Goal: Task Accomplishment & Management: Manage account settings

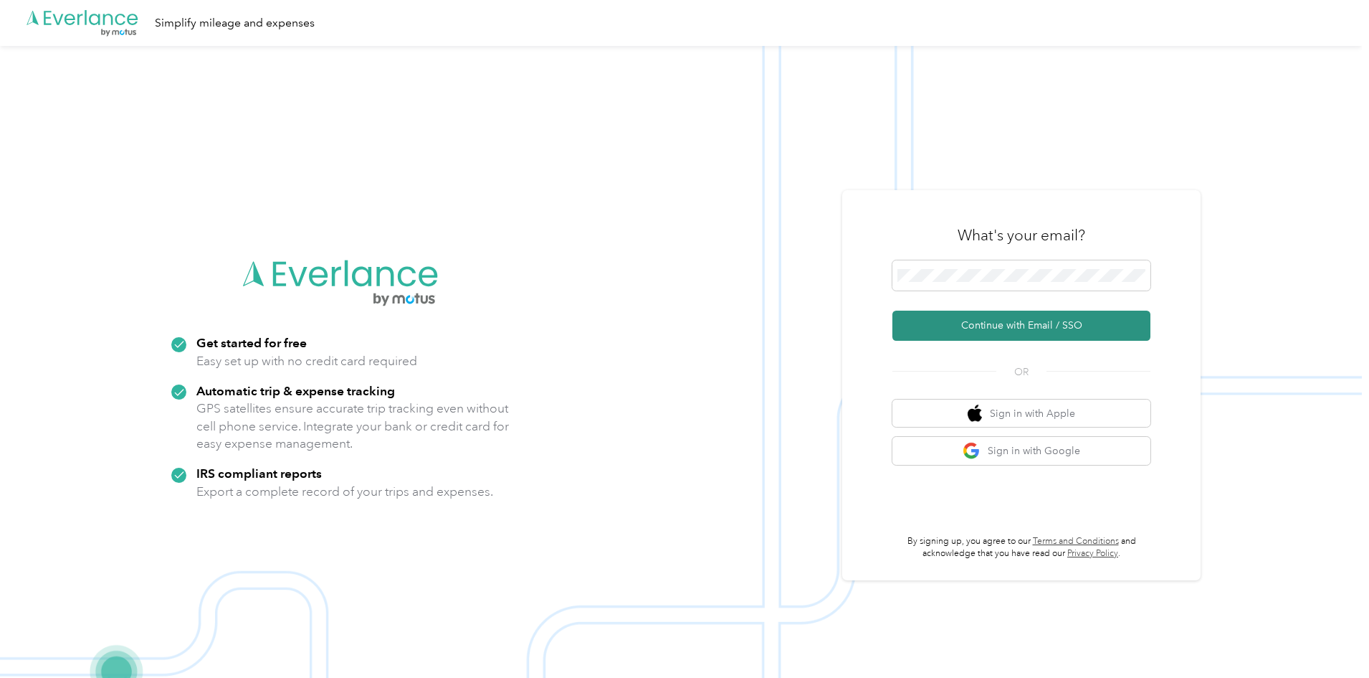
click at [1065, 324] on button "Continue with Email / SSO" at bounding box center [1022, 325] width 258 height 30
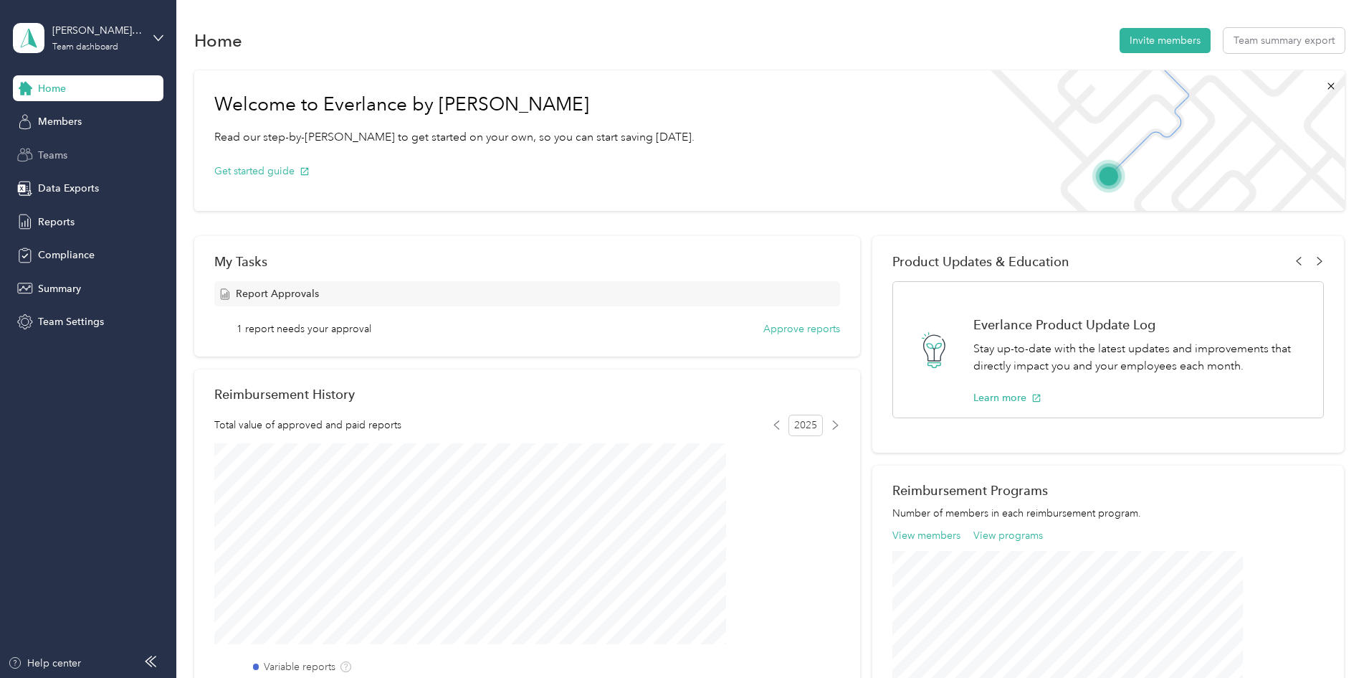
click at [22, 149] on circle at bounding box center [23, 150] width 4 height 4
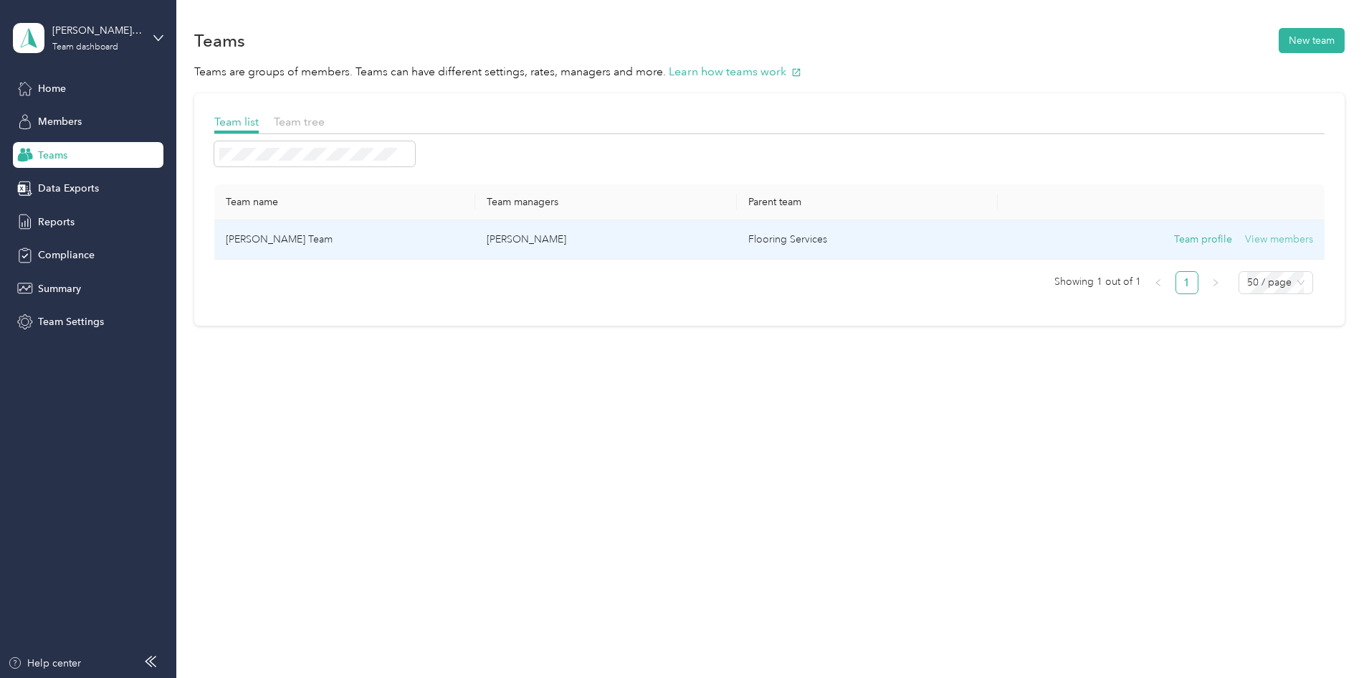
click at [1245, 244] on button "View members" at bounding box center [1279, 240] width 68 height 16
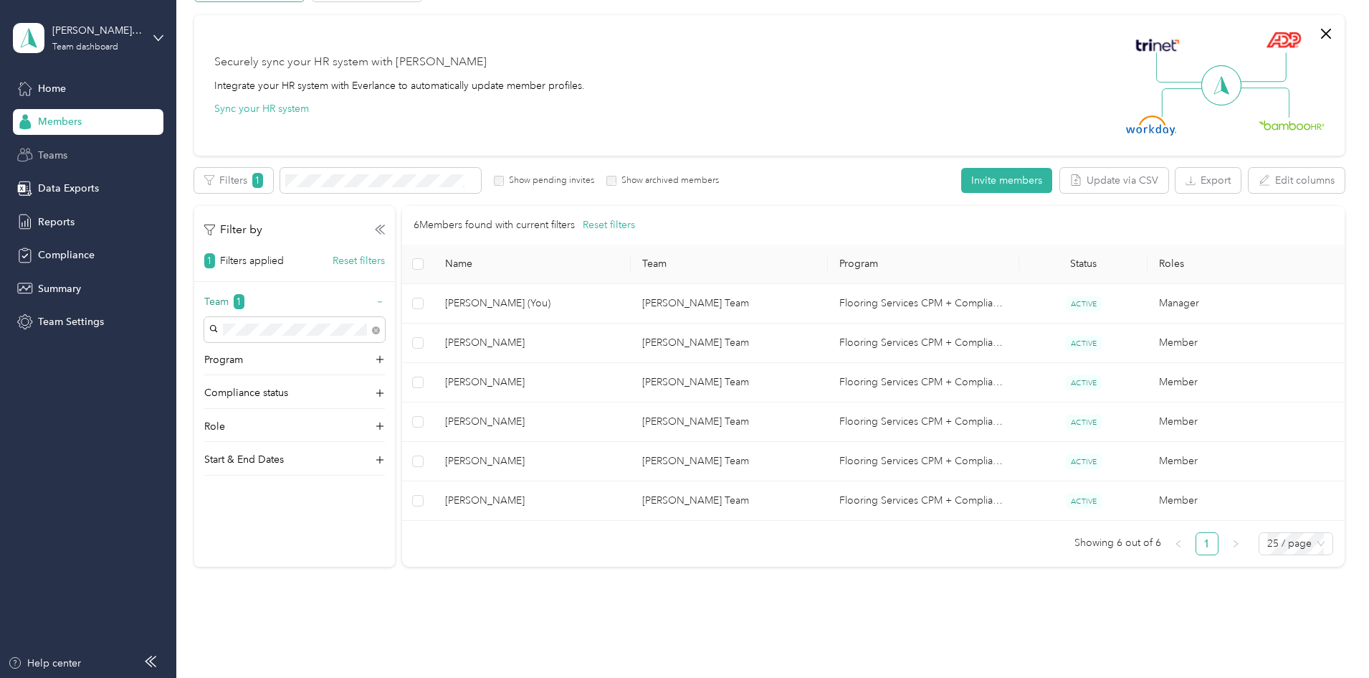
scroll to position [149, 0]
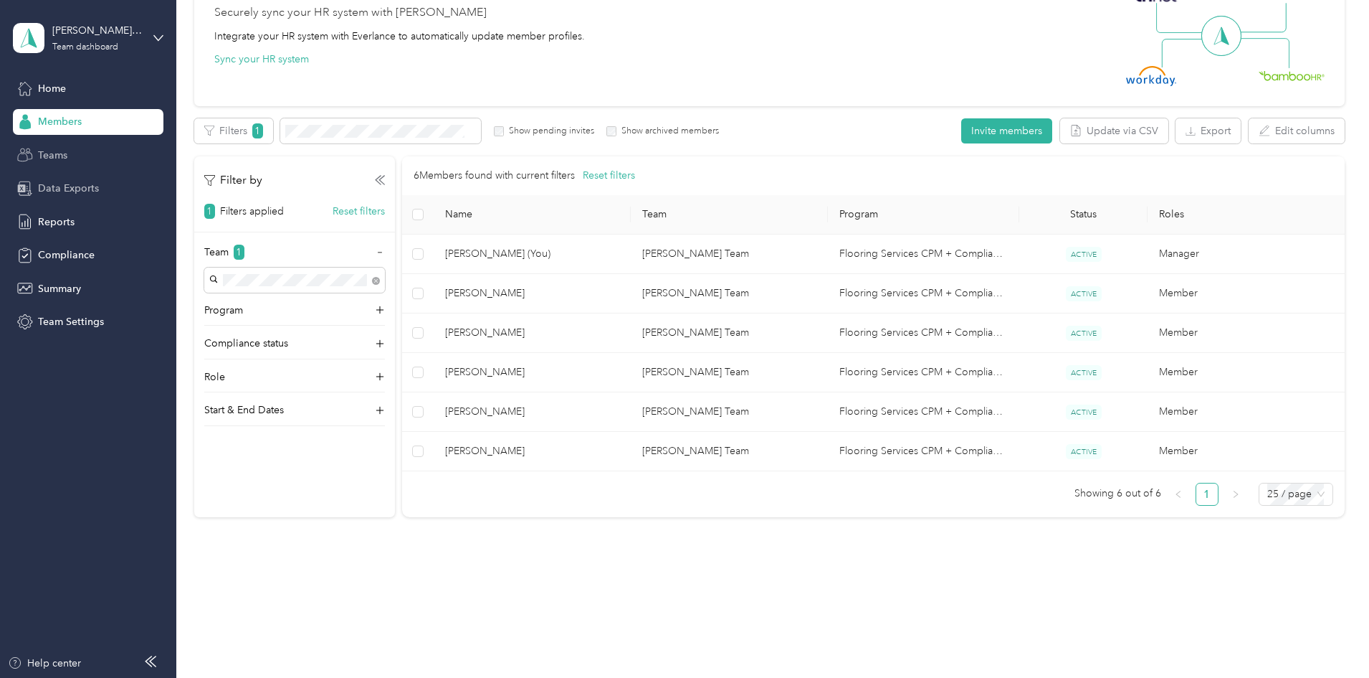
click at [50, 201] on div "Data Exports" at bounding box center [88, 189] width 151 height 26
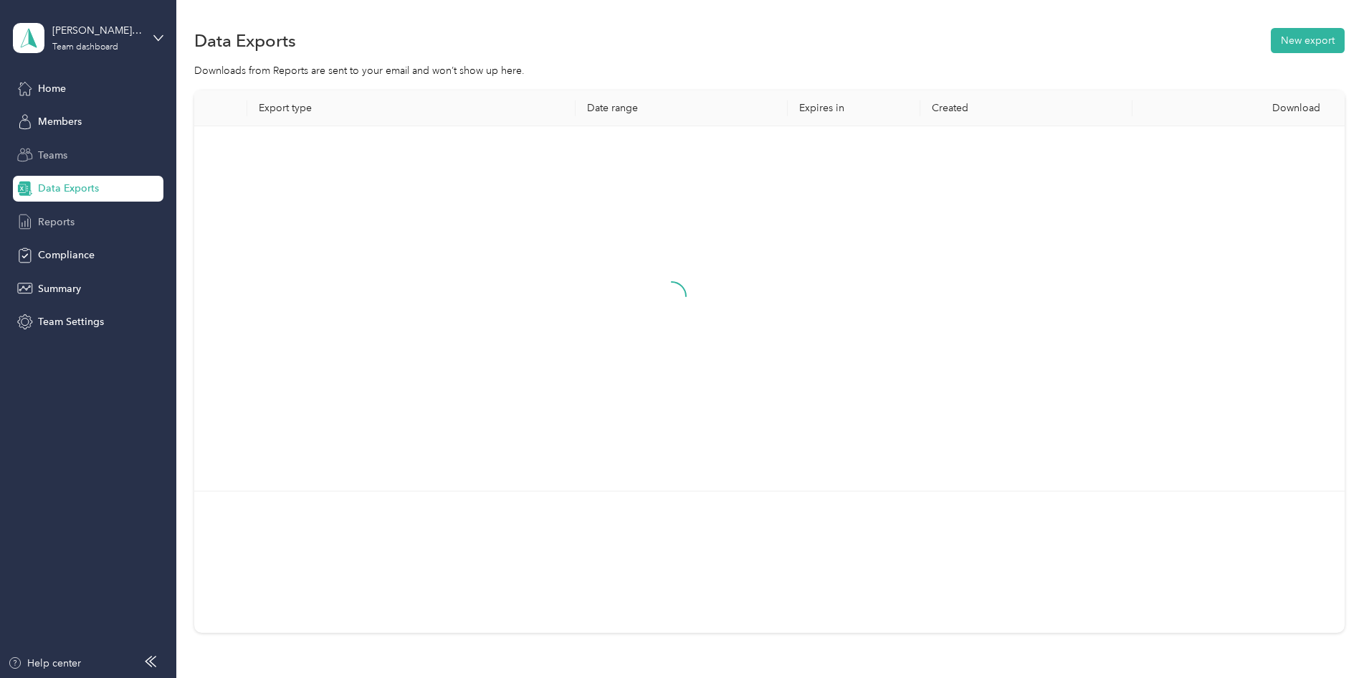
click at [50, 223] on span "Reports" at bounding box center [56, 221] width 37 height 15
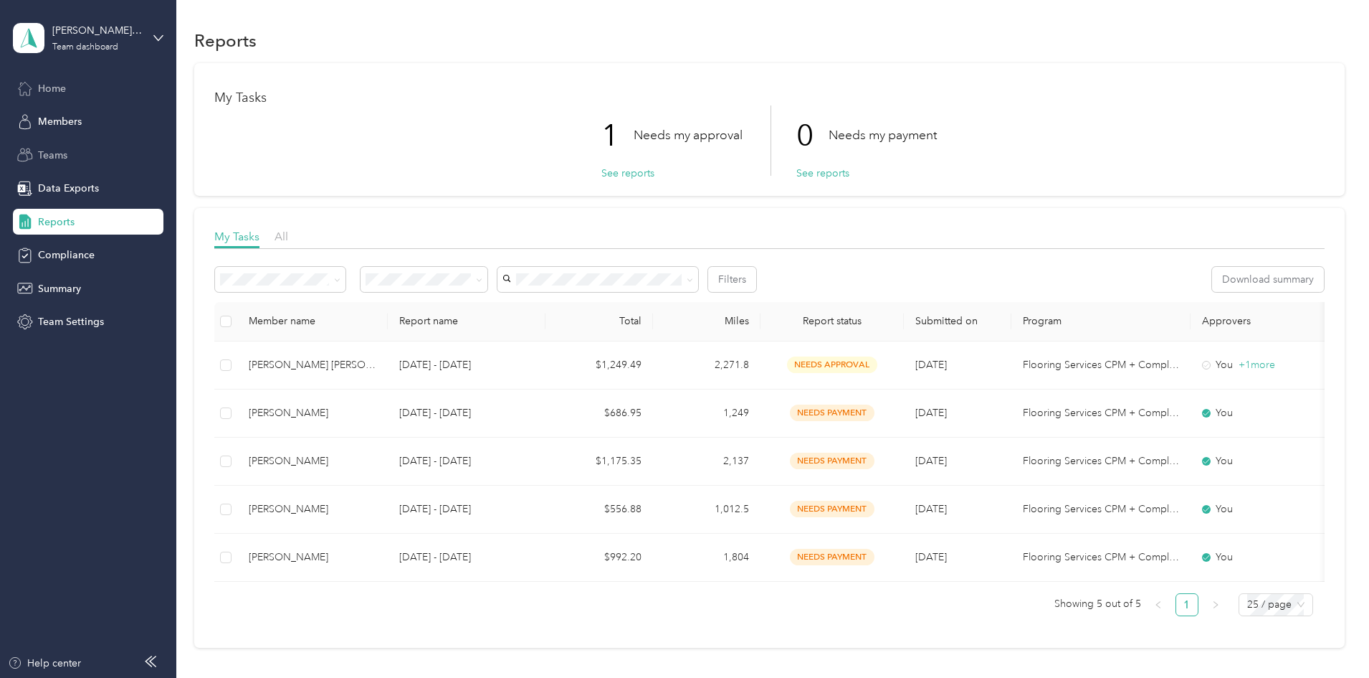
click at [63, 97] on div "Home" at bounding box center [88, 88] width 151 height 26
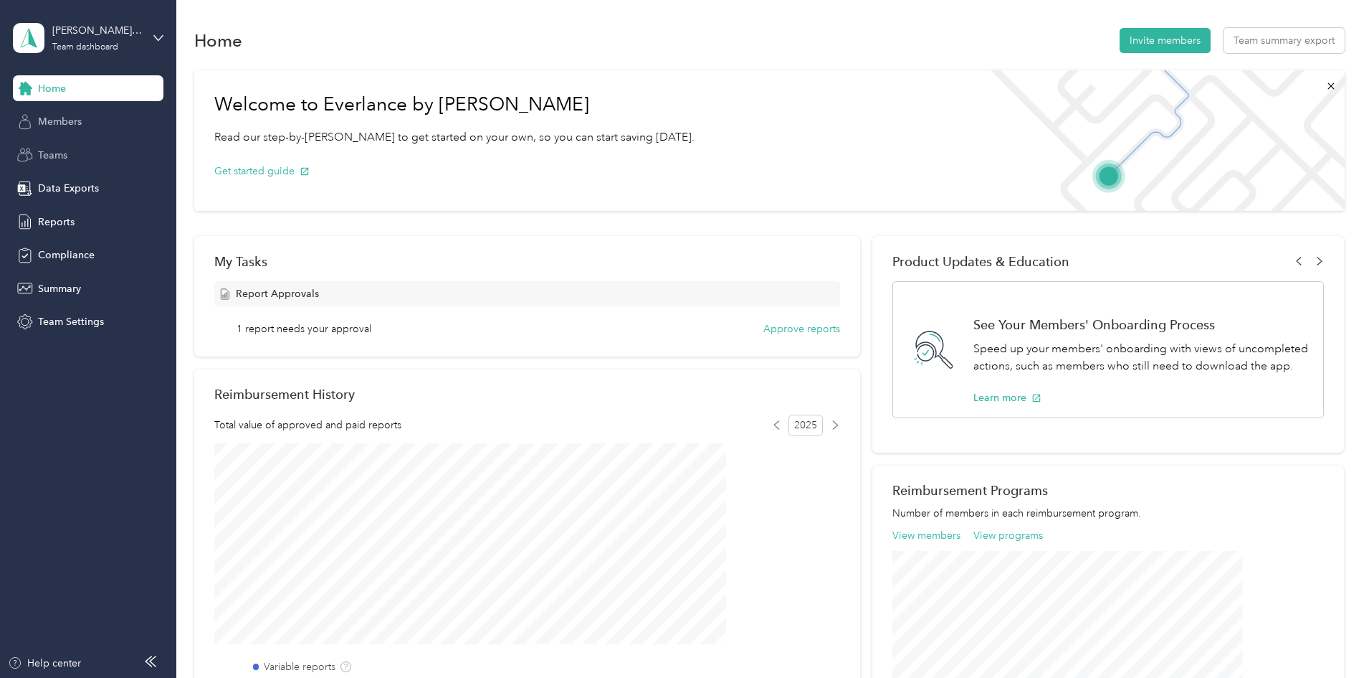
click at [63, 115] on span "Members" at bounding box center [60, 121] width 44 height 15
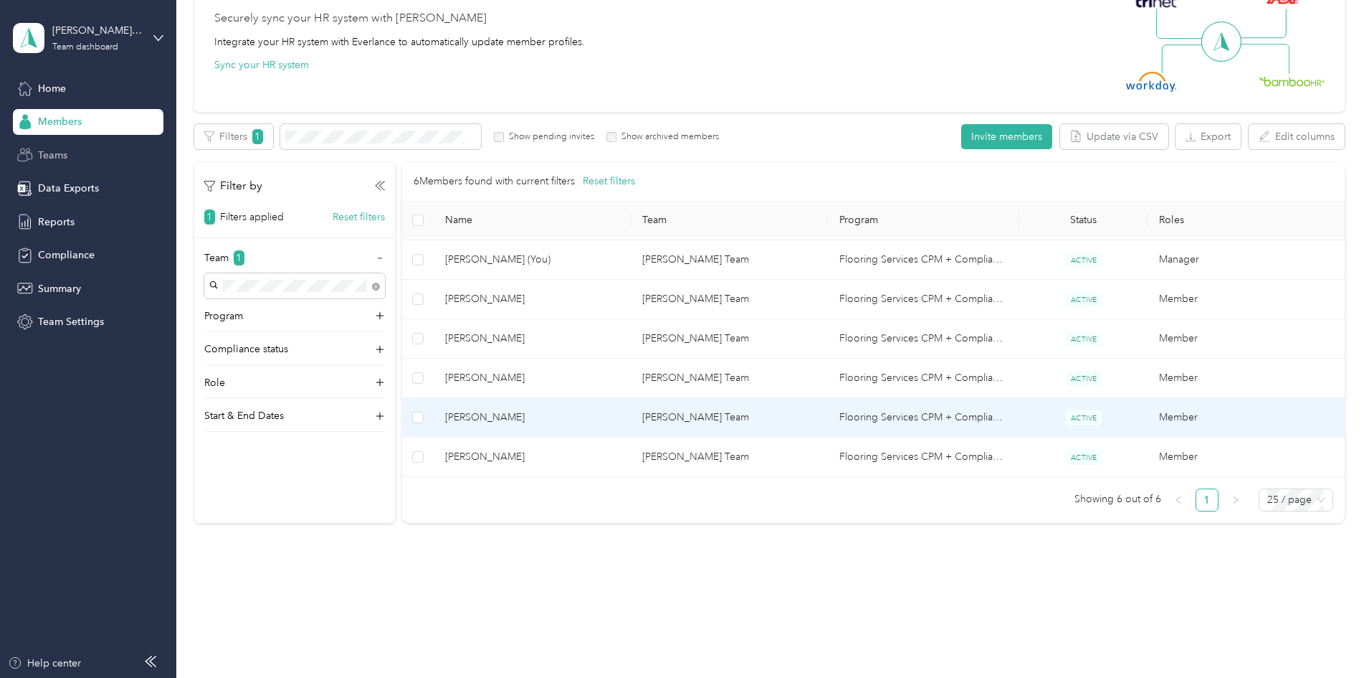
scroll to position [149, 0]
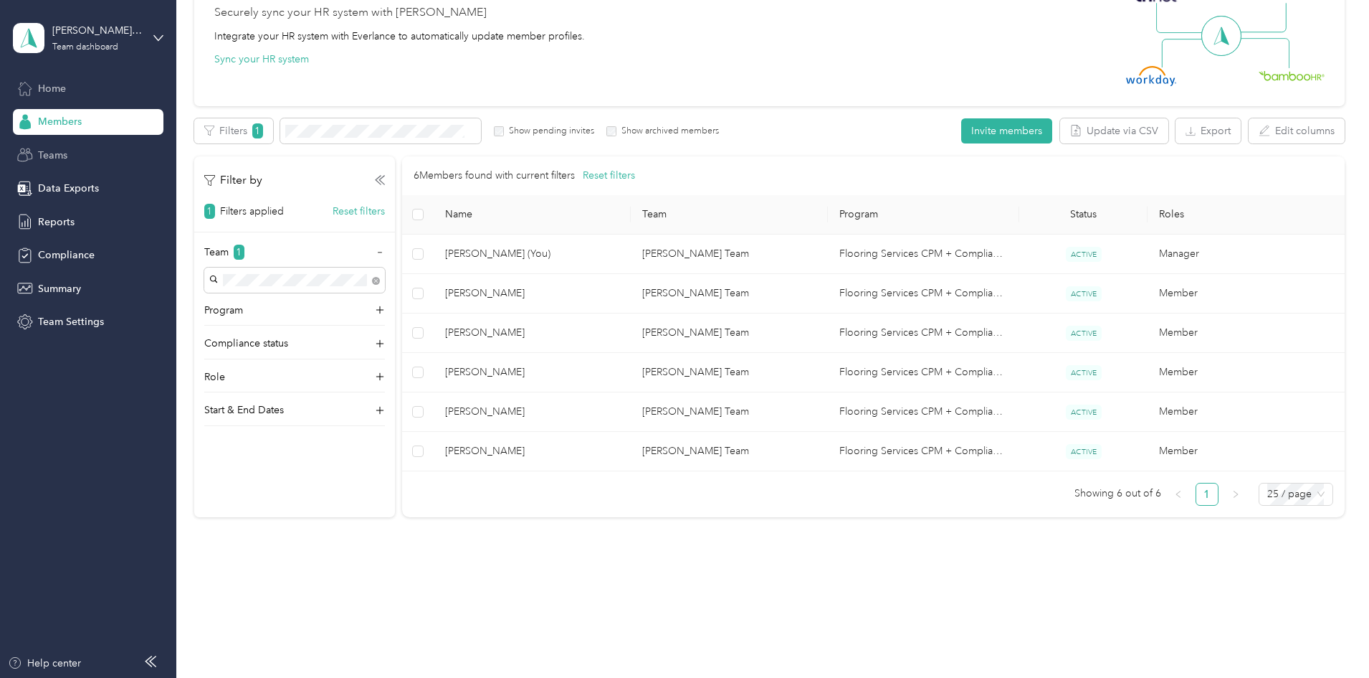
click at [75, 92] on div "Home" at bounding box center [88, 88] width 151 height 26
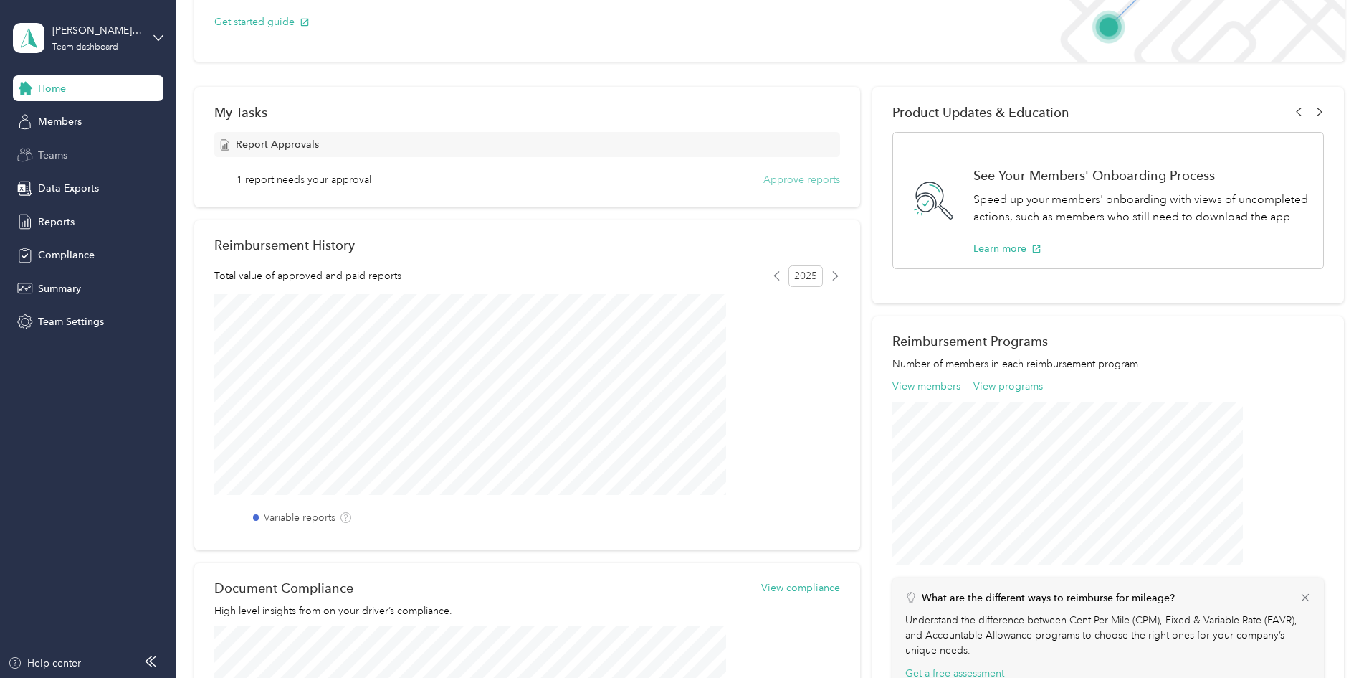
click at [773, 181] on button "Approve reports" at bounding box center [802, 179] width 77 height 15
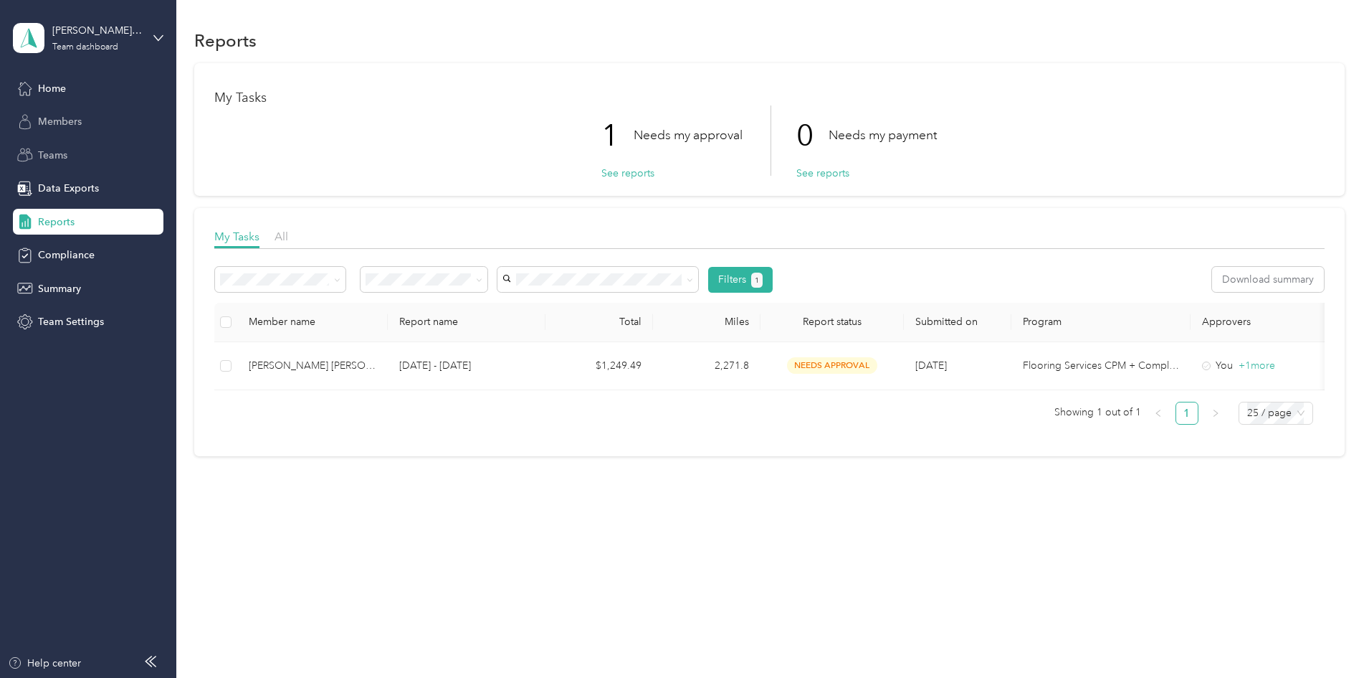
click at [51, 117] on span "Members" at bounding box center [60, 121] width 44 height 15
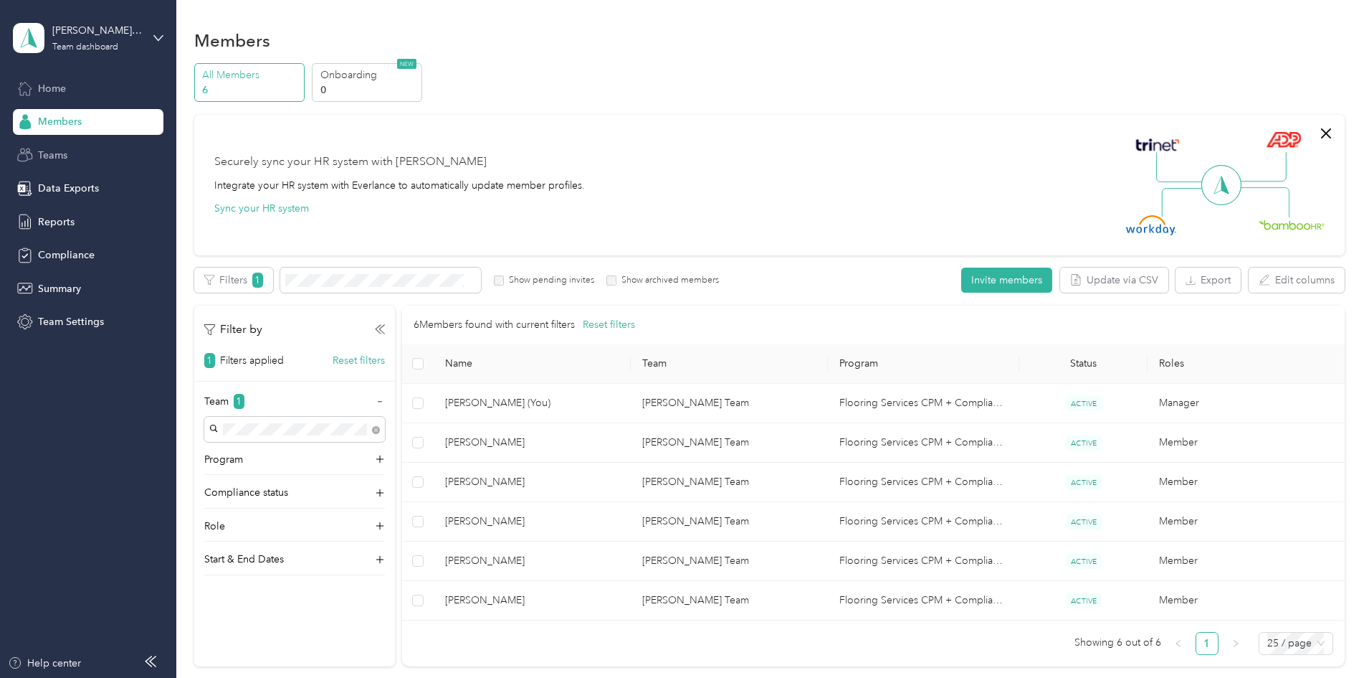
click at [69, 82] on div "Home" at bounding box center [88, 88] width 151 height 26
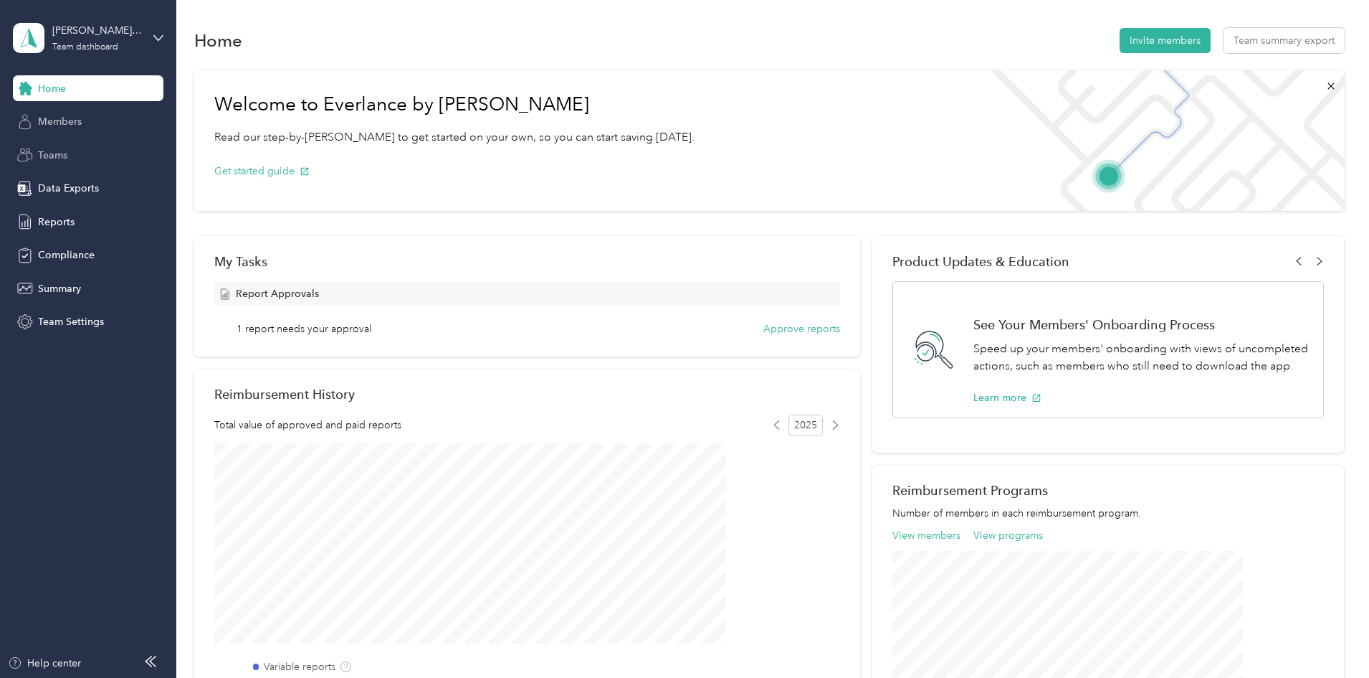
click at [79, 119] on span "Members" at bounding box center [60, 121] width 44 height 15
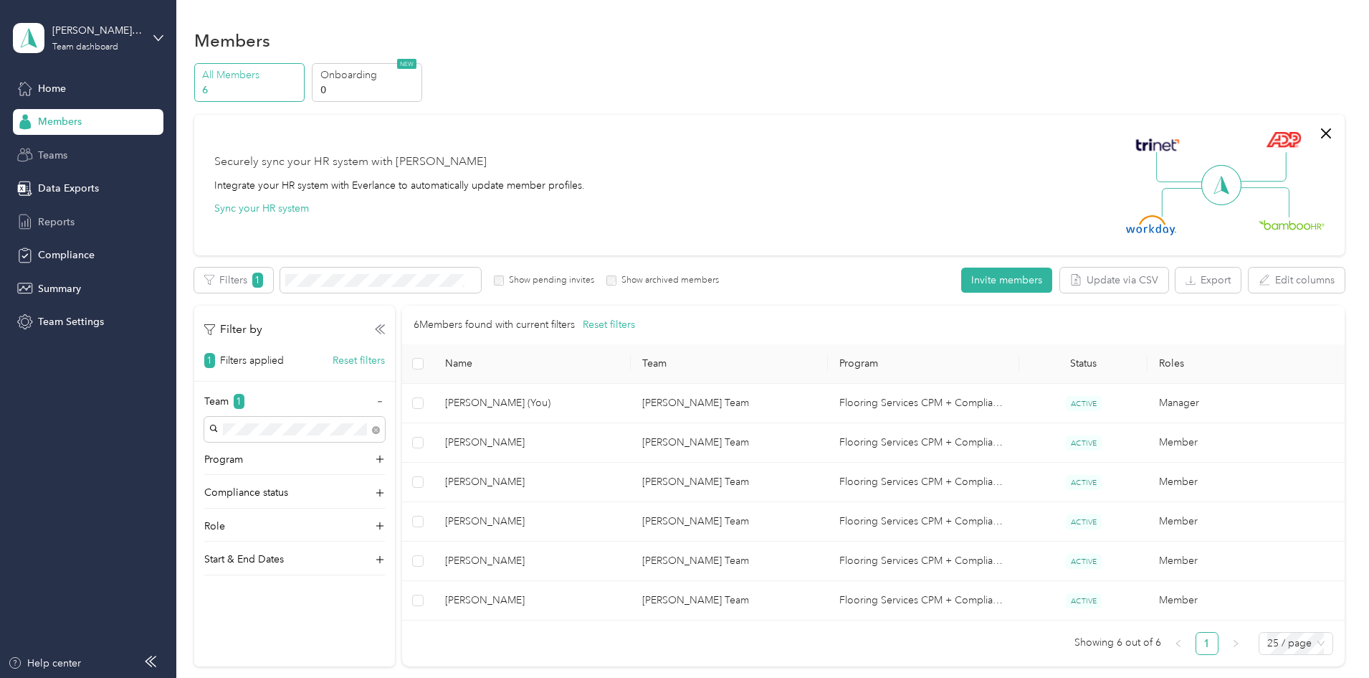
click at [68, 227] on span "Reports" at bounding box center [56, 221] width 37 height 15
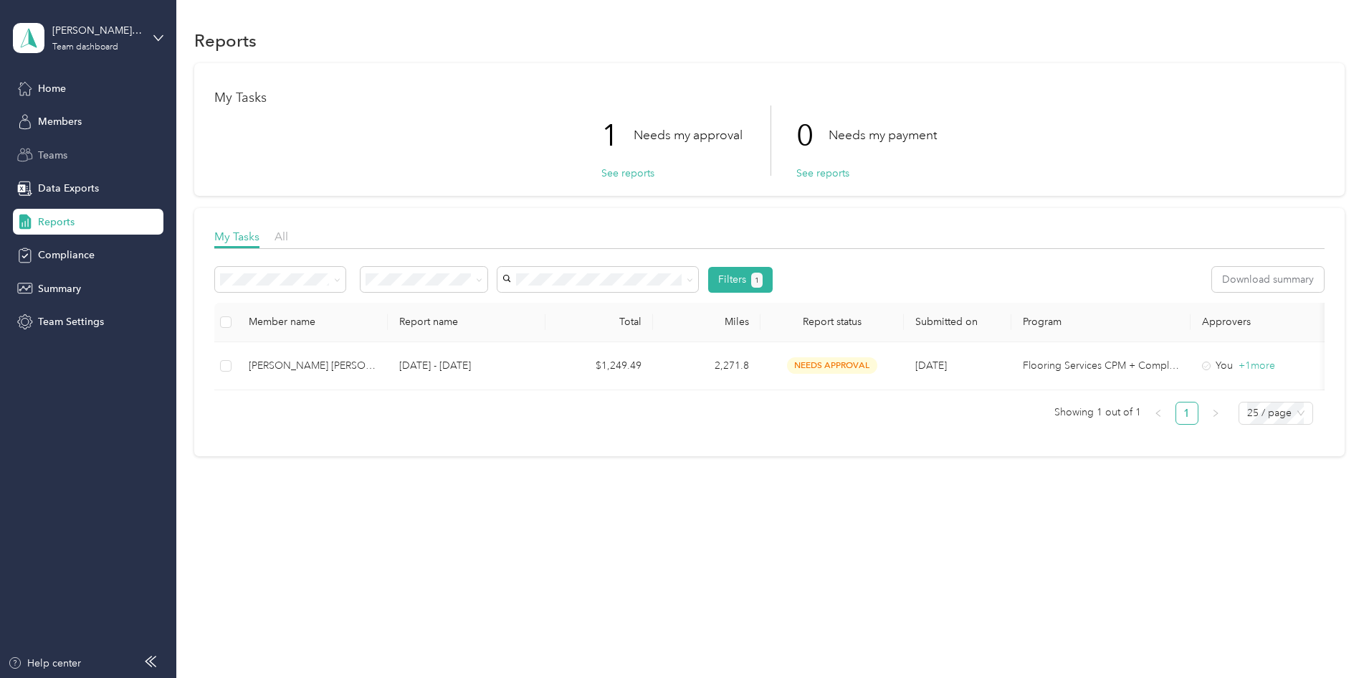
click at [60, 151] on span "Teams" at bounding box center [52, 155] width 29 height 15
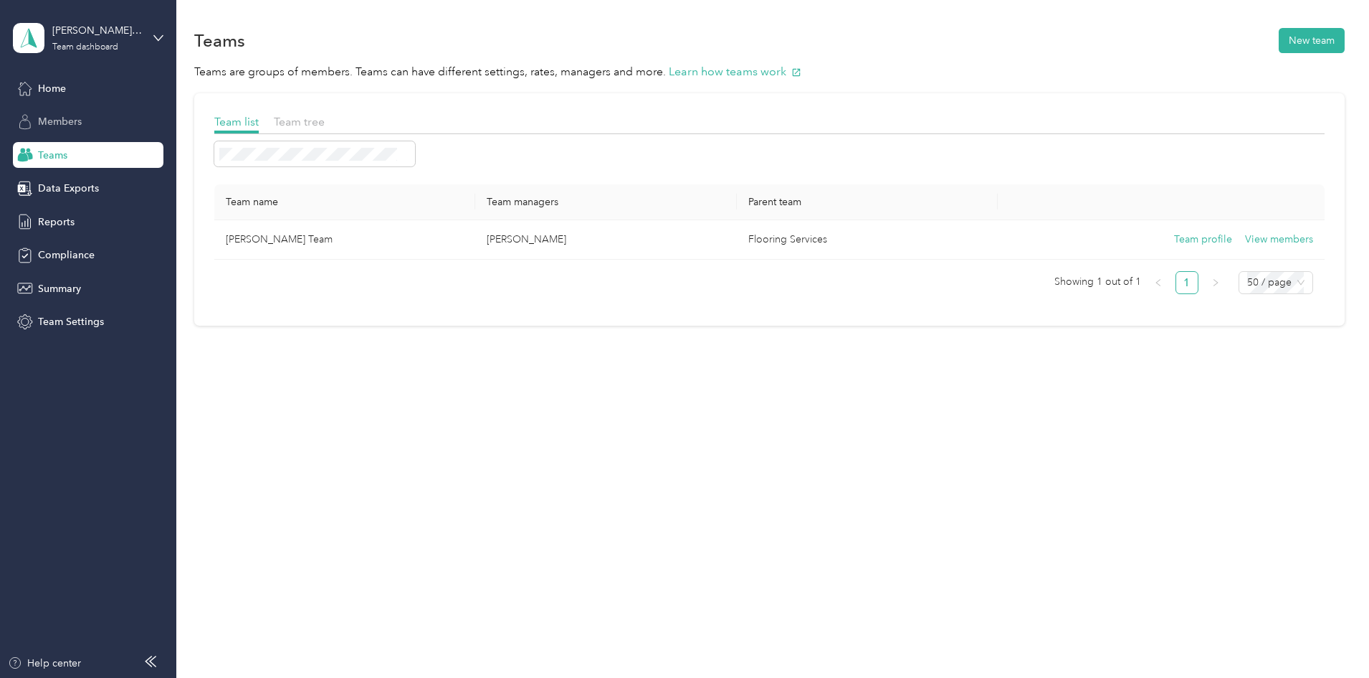
click at [68, 120] on span "Members" at bounding box center [60, 121] width 44 height 15
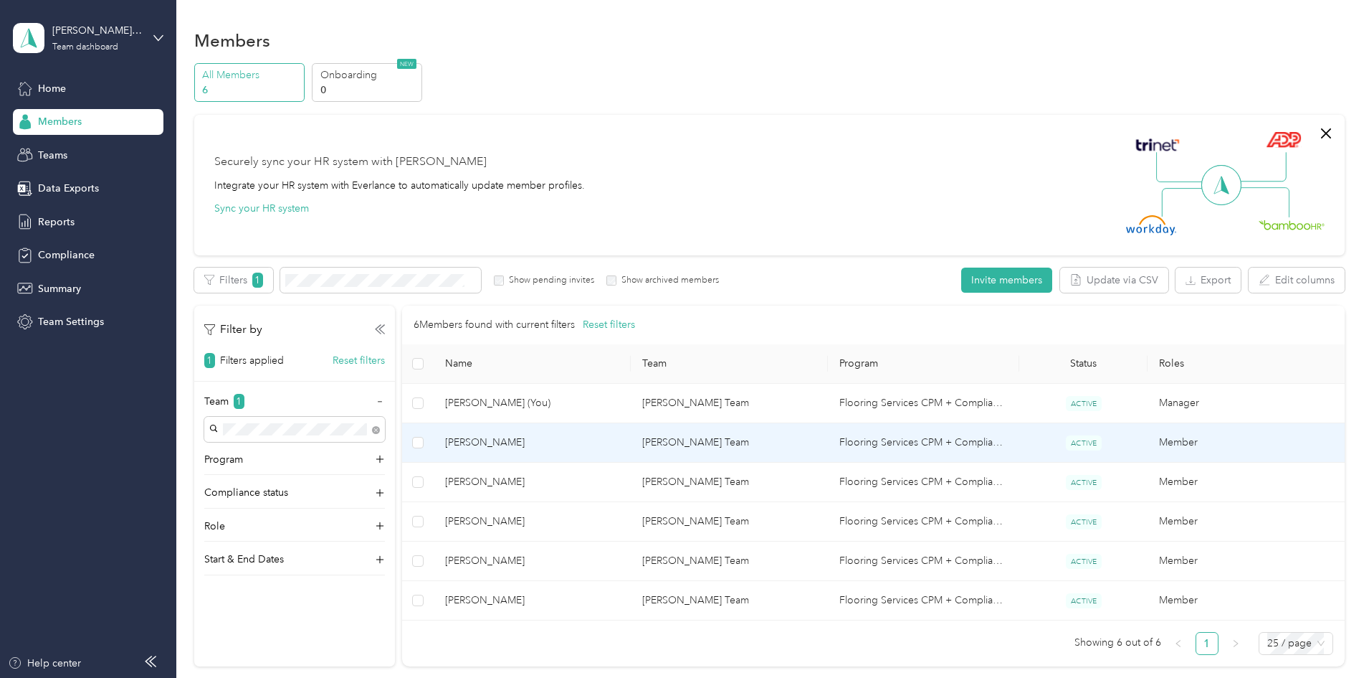
click at [589, 442] on span "[PERSON_NAME]" at bounding box center [532, 442] width 174 height 16
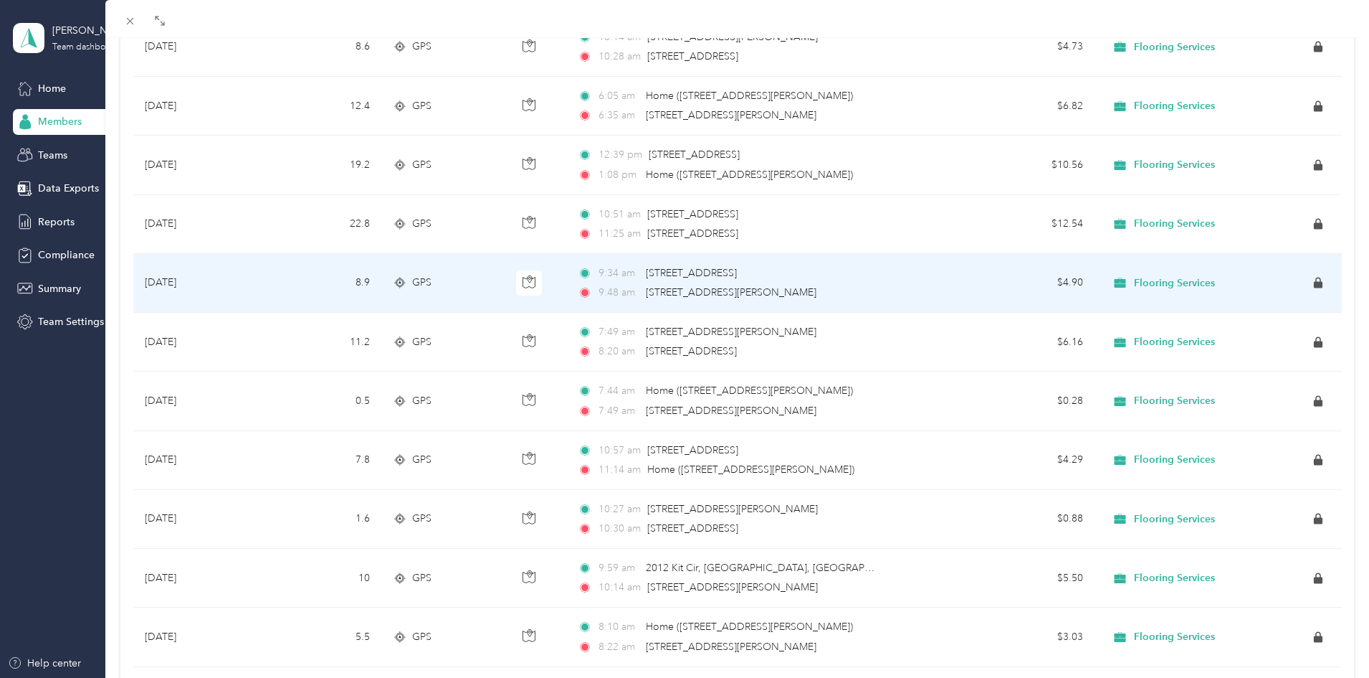
scroll to position [430, 0]
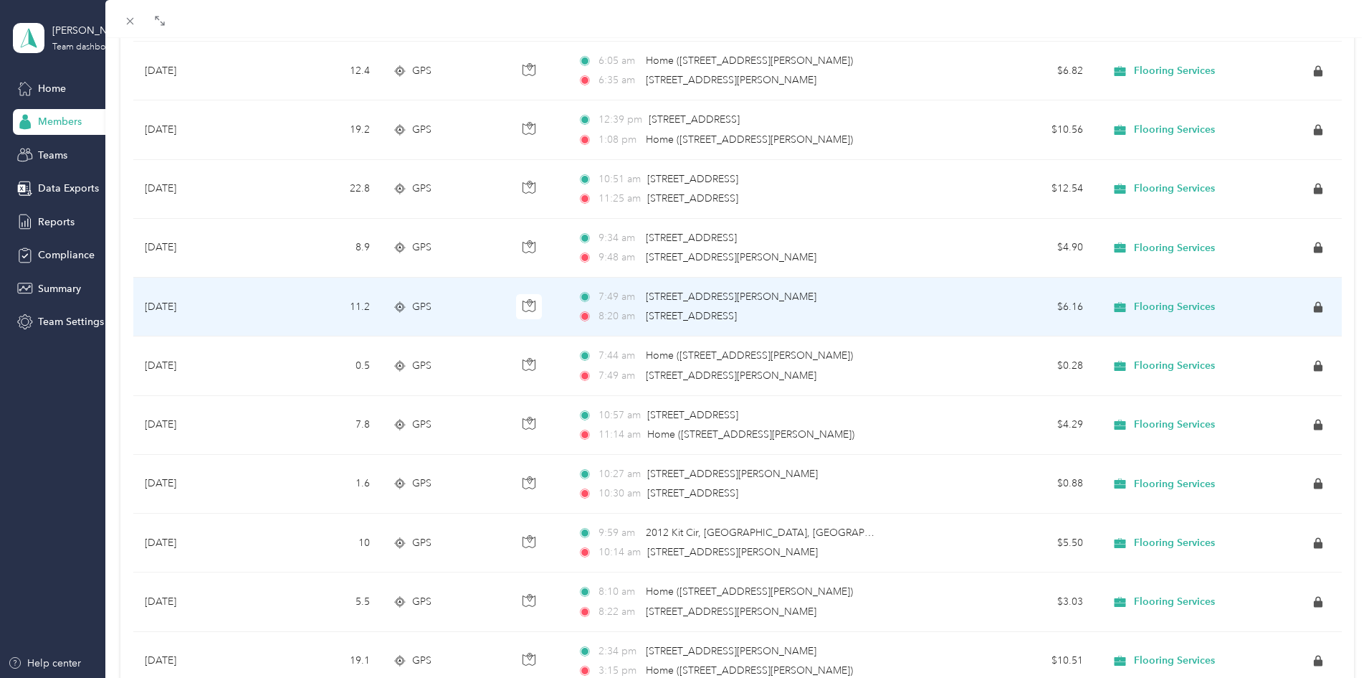
click at [662, 313] on span "[STREET_ADDRESS]" at bounding box center [691, 316] width 91 height 12
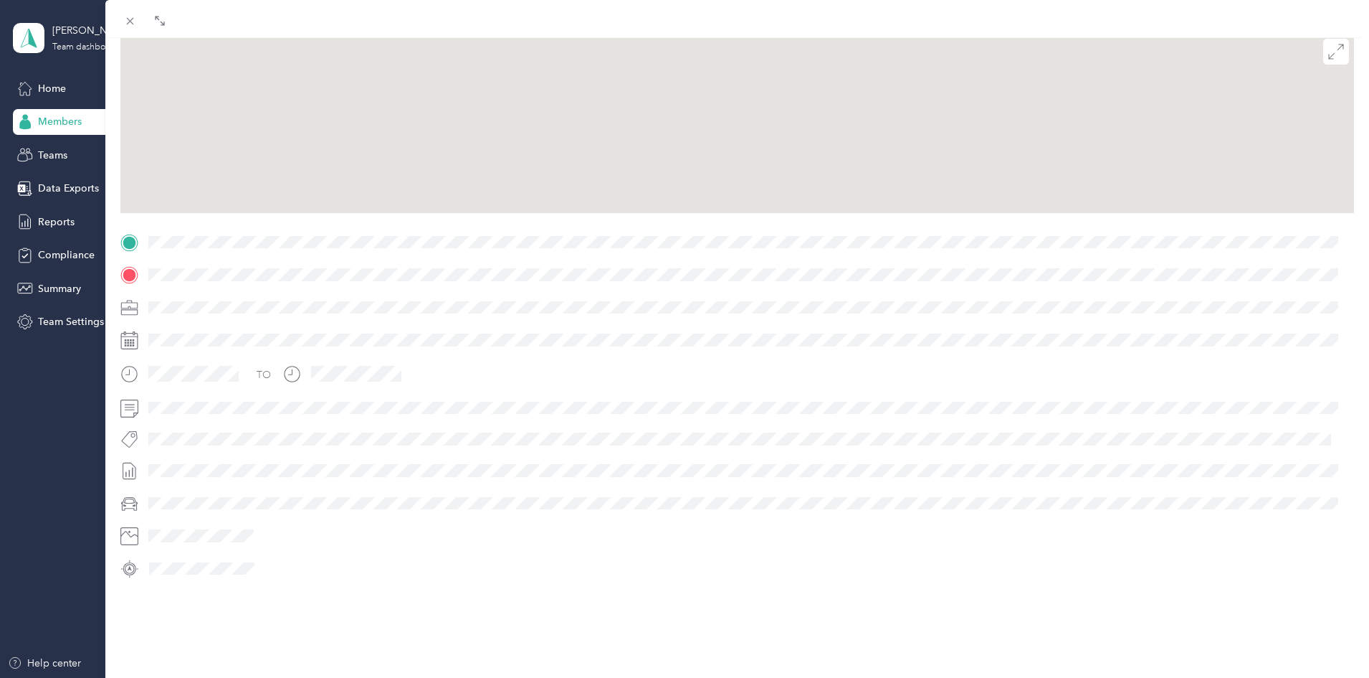
scroll to position [150, 0]
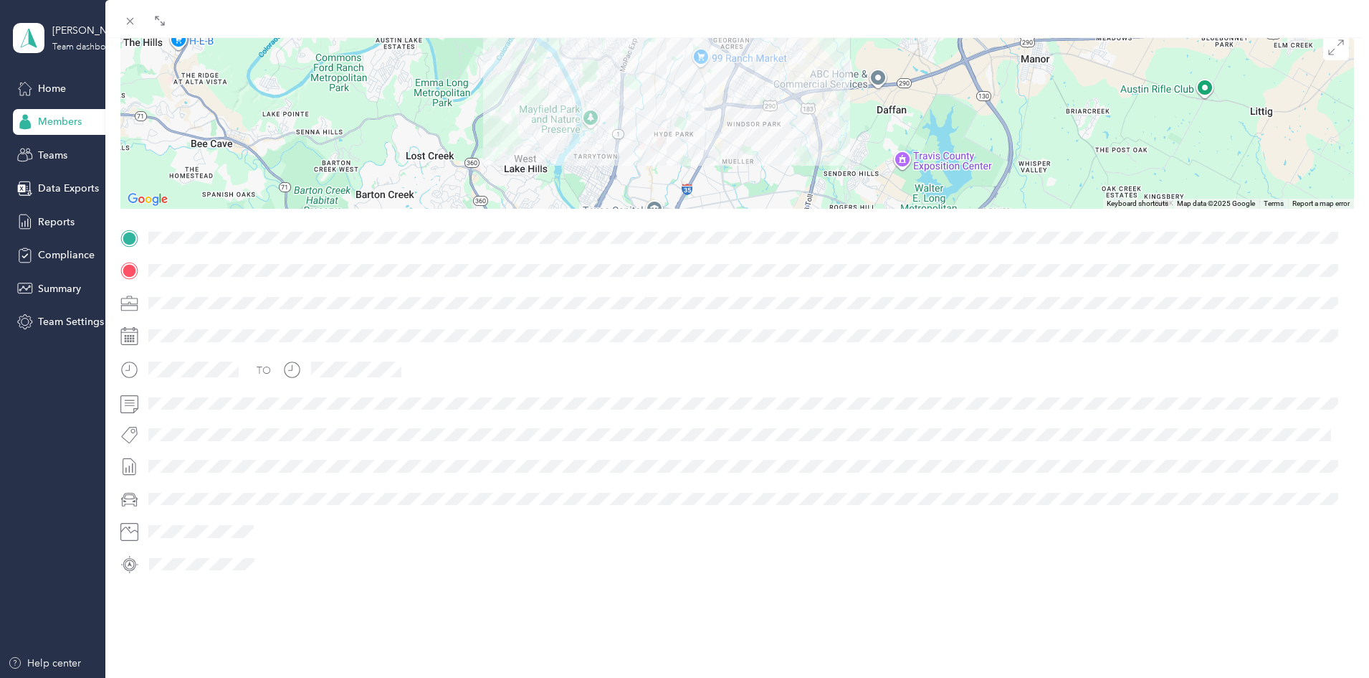
drag, startPoint x: 706, startPoint y: 97, endPoint x: 766, endPoint y: 206, distance: 125.1
click at [766, 206] on div "Trip details This trip cannot be edited because it is either under review, appr…" at bounding box center [737, 256] width 1234 height 639
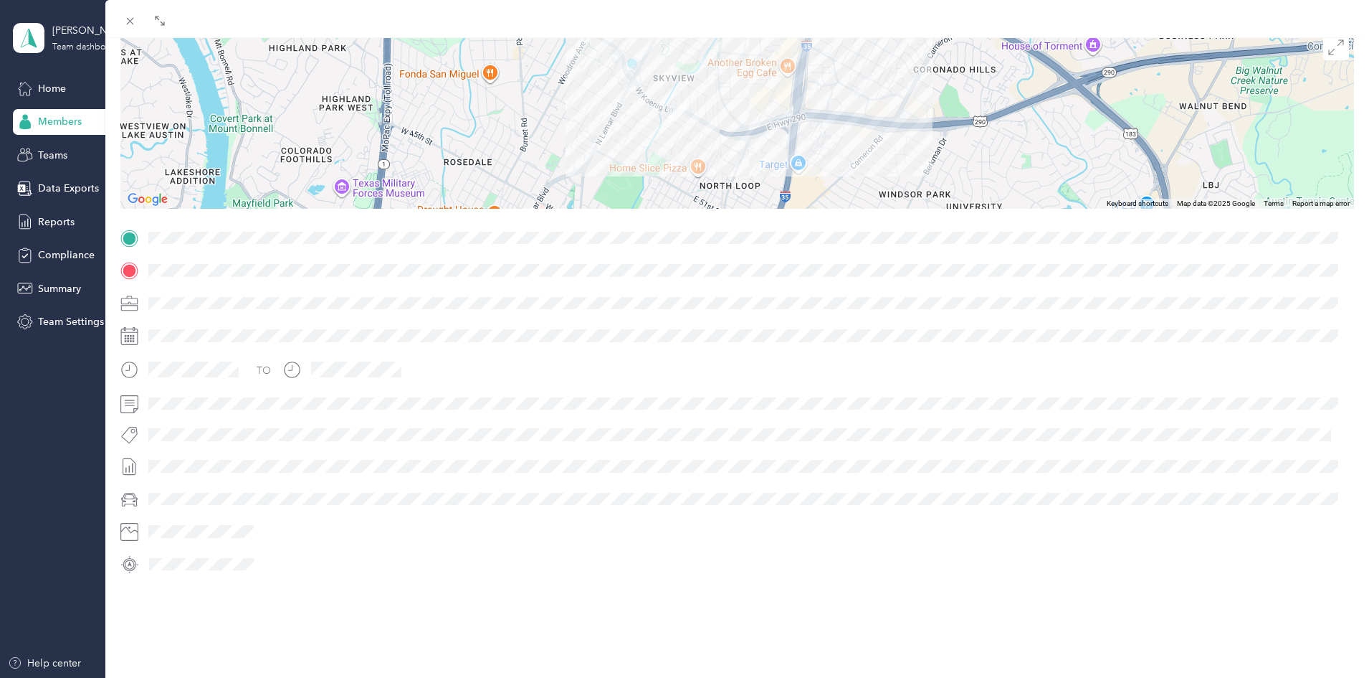
click at [820, 224] on div "Trip details This trip cannot be edited because it is either under review, appr…" at bounding box center [737, 256] width 1234 height 639
